Goal: Navigation & Orientation: Understand site structure

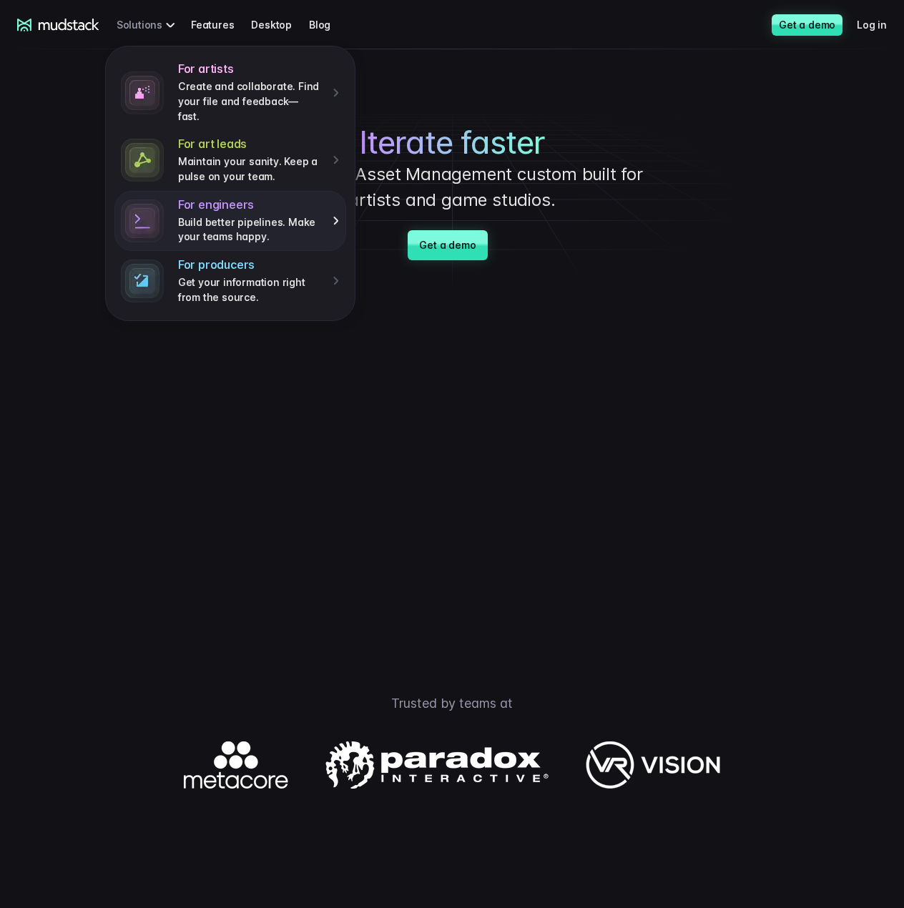
click at [192, 215] on p "Build better pipelines. Make your teams happy." at bounding box center [250, 229] width 144 height 29
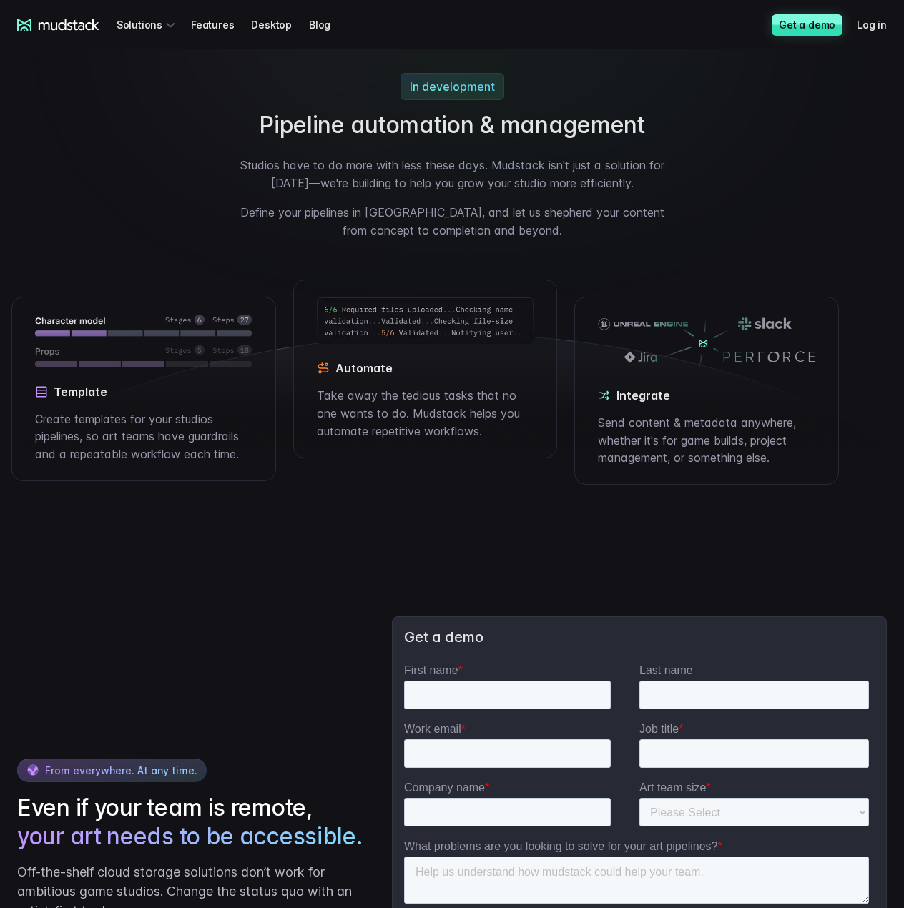
scroll to position [2431, 0]
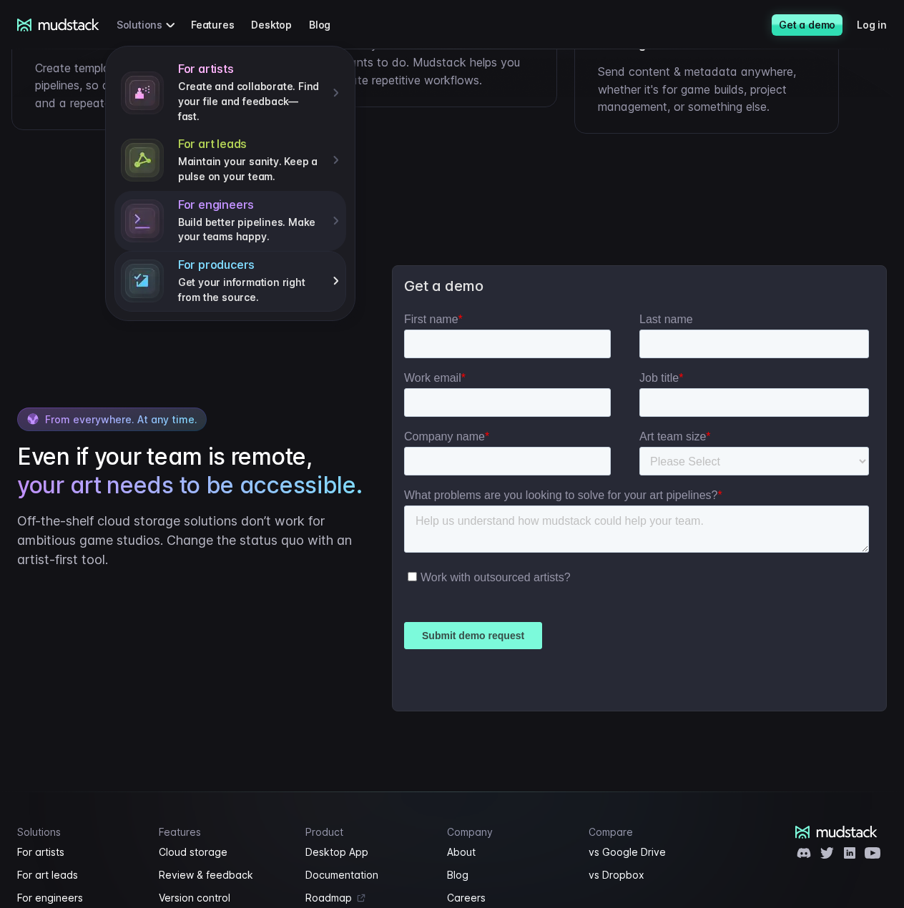
click at [172, 265] on link "For producers Get your information right from the source." at bounding box center [230, 281] width 232 height 60
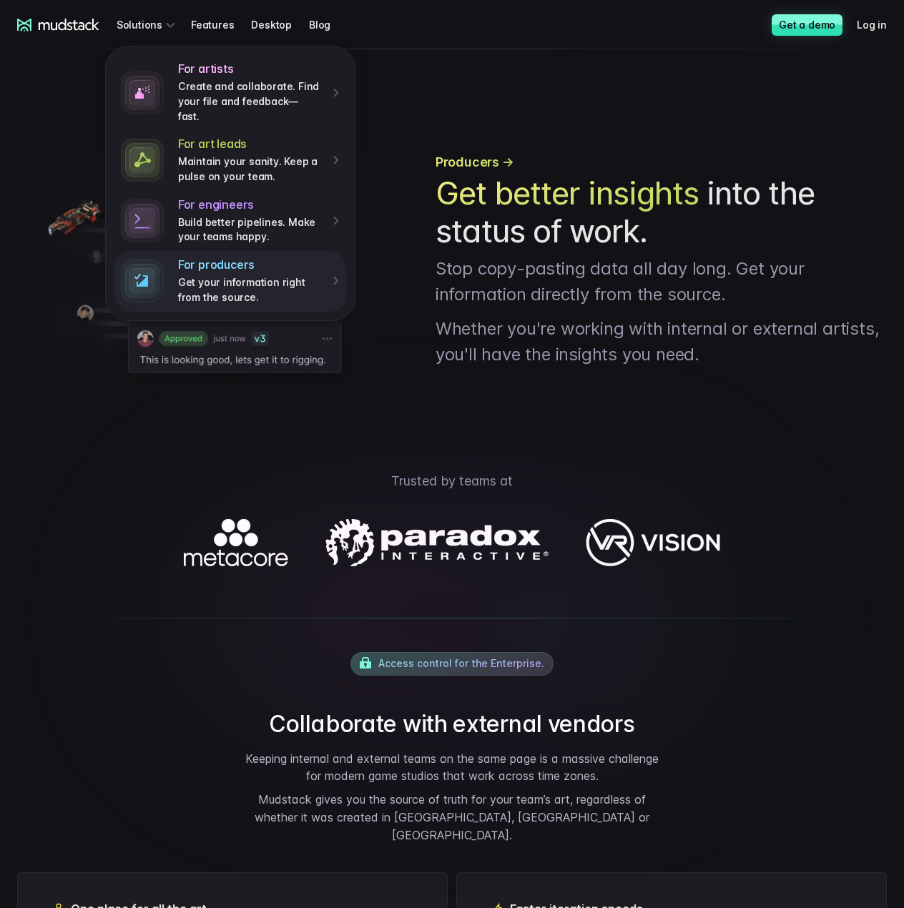
click at [43, 24] on icon at bounding box center [69, 24] width 61 height 11
